Goal: Task Accomplishment & Management: Complete application form

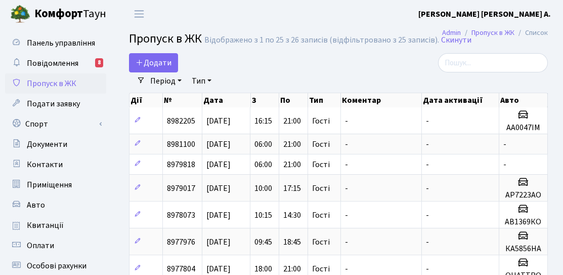
select select "25"
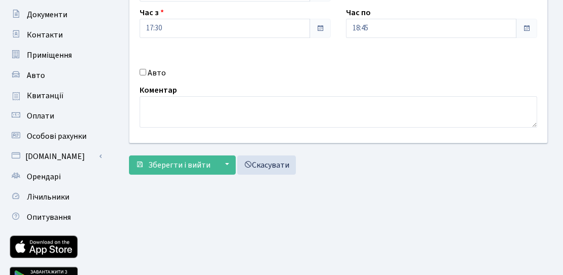
scroll to position [79, 0]
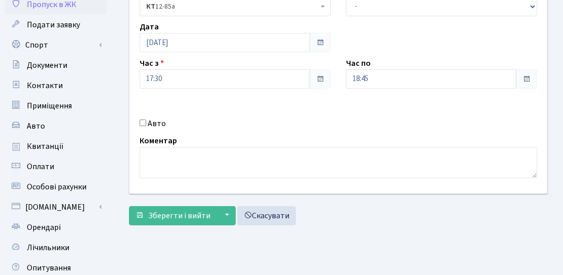
click at [144, 125] on div "Авто" at bounding box center [235, 123] width 206 height 12
click at [143, 123] on input "Авто" at bounding box center [143, 122] width 7 height 7
checkbox input "true"
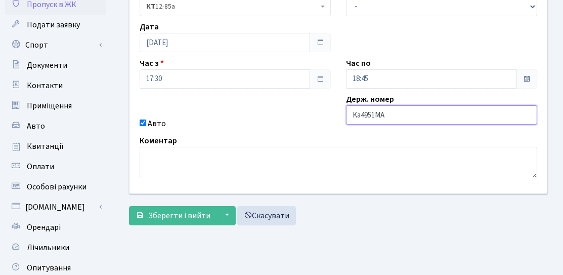
drag, startPoint x: 361, startPoint y: 114, endPoint x: 347, endPoint y: 114, distance: 13.1
click at [347, 114] on input "Ka4951MA" at bounding box center [441, 114] width 191 height 19
type input "KA4951MA"
click at [319, 112] on div "Квартира <b>КТ</b>&nbsp;&nbsp;&nbsp;&nbsp;12-85а КТ 12-85а Тип - Доставка Таксі…" at bounding box center [338, 84] width 433 height 218
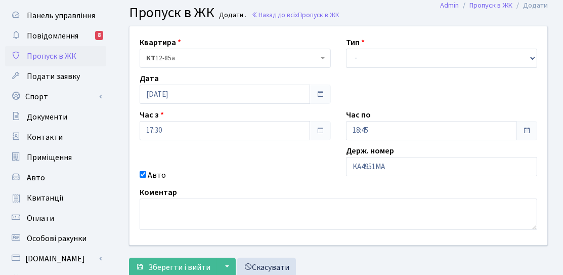
scroll to position [0, 0]
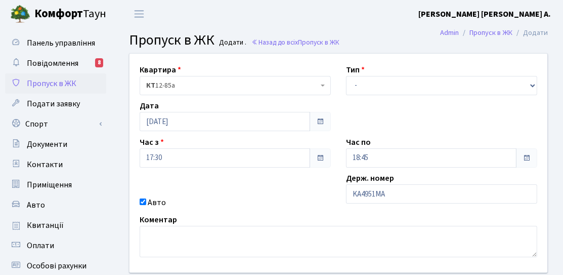
click at [238, 87] on span "КТ 12-85а" at bounding box center [232, 85] width 172 height 10
click at [380, 92] on select "- Доставка Таксі Гості Сервіс" at bounding box center [441, 85] width 191 height 19
click at [346, 76] on select "- Доставка Таксі Гості Сервіс" at bounding box center [441, 85] width 191 height 19
click at [400, 89] on select "- Доставка Таксі Гості Сервіс" at bounding box center [441, 85] width 191 height 19
select select "3"
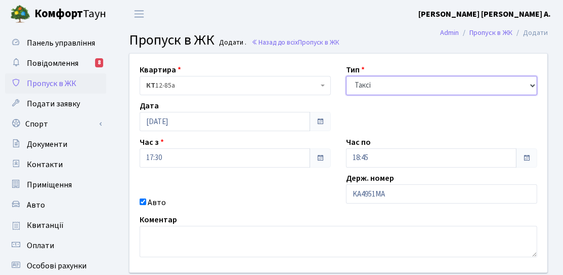
click at [346, 76] on select "- Доставка Таксі Гості Сервіс" at bounding box center [441, 85] width 191 height 19
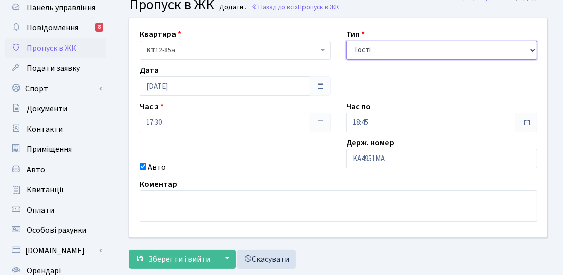
scroll to position [51, 0]
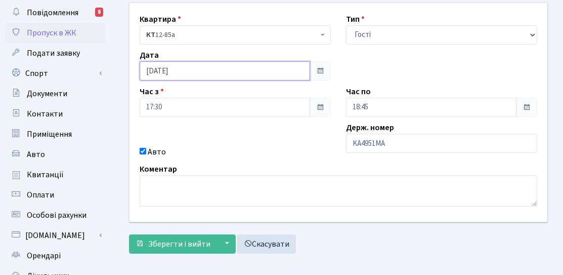
click at [209, 76] on input "[DATE]" at bounding box center [225, 70] width 170 height 19
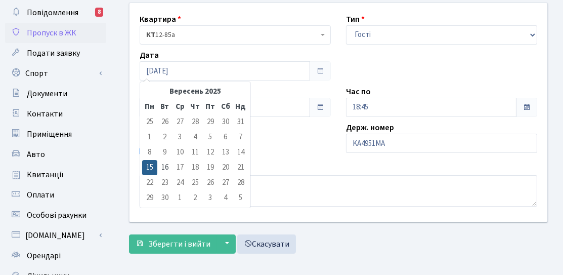
click at [364, 55] on div "Квартира <b>КТ</b>&nbsp;&nbsp;&nbsp;&nbsp;12-85а КТ 12-85а Тип - Доставка Таксі…" at bounding box center [338, 112] width 433 height 218
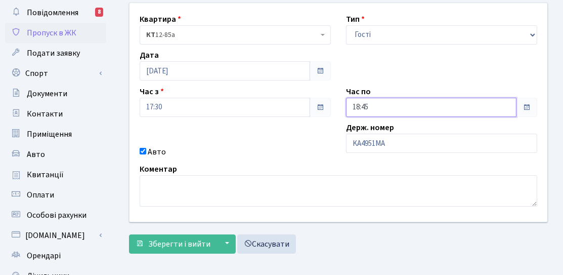
click at [479, 98] on input "18:45" at bounding box center [431, 107] width 170 height 19
click at [380, 63] on icon at bounding box center [373, 71] width 27 height 27
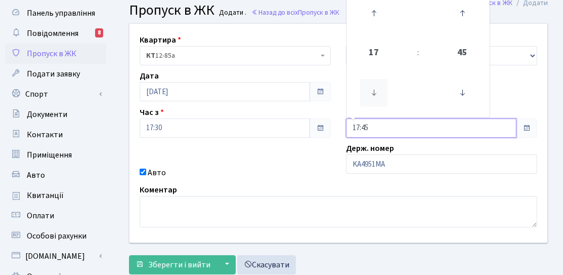
scroll to position [0, 0]
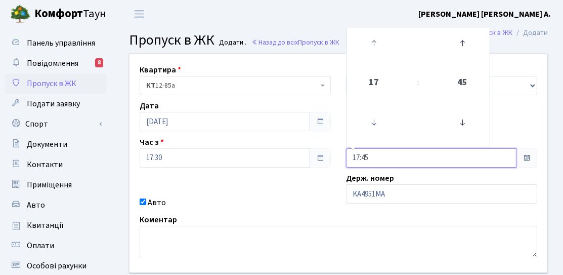
click at [372, 63] on td at bounding box center [373, 43] width 51 height 44
click at [373, 61] on link at bounding box center [374, 43] width 30 height 36
click at [374, 56] on icon at bounding box center [373, 42] width 27 height 27
type input "19:45"
click at [316, 190] on div "Квартира <b>КТ</b>&nbsp;&nbsp;&nbsp;&nbsp;12-85а КТ 12-85а Тип - Доставка Таксі…" at bounding box center [338, 163] width 433 height 218
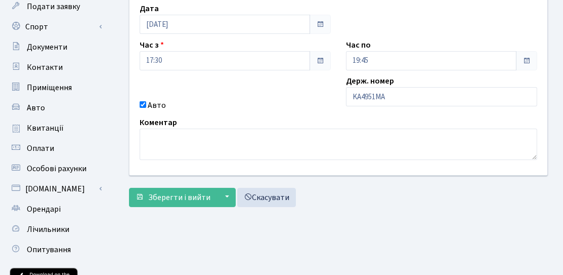
scroll to position [101, 0]
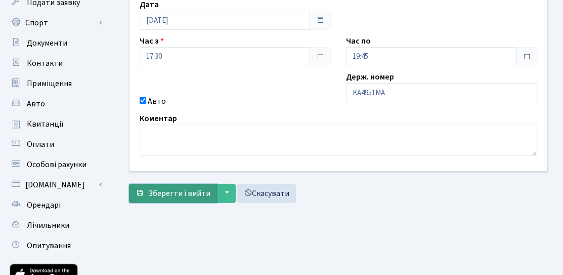
click at [175, 184] on button "Зберегти і вийти" at bounding box center [173, 193] width 88 height 19
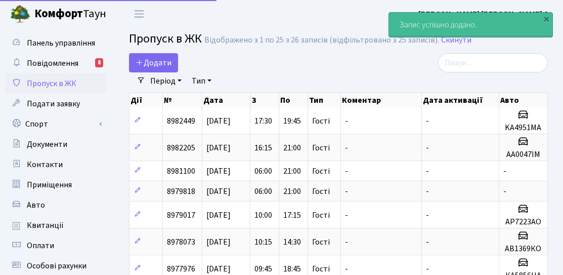
select select "25"
